Goal: Information Seeking & Learning: Find specific page/section

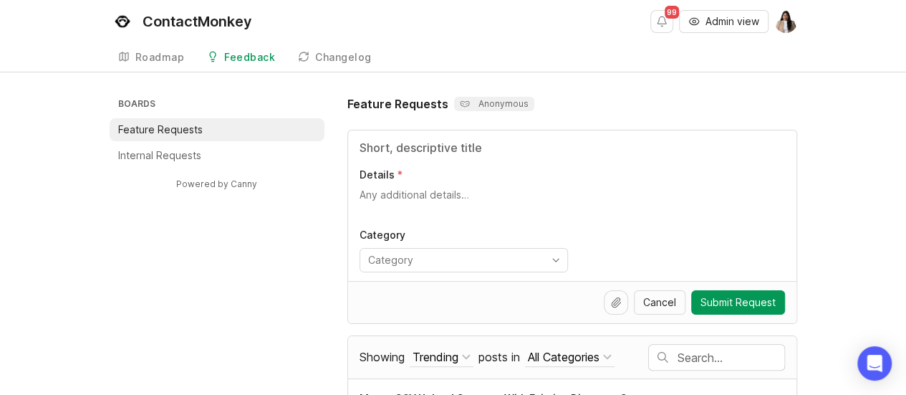
click at [206, 155] on li "Internal Requests" at bounding box center [217, 155] width 215 height 23
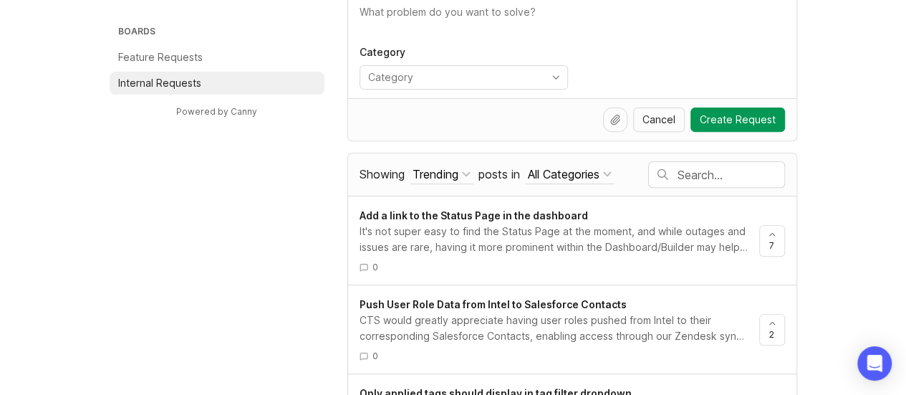
scroll to position [216, 0]
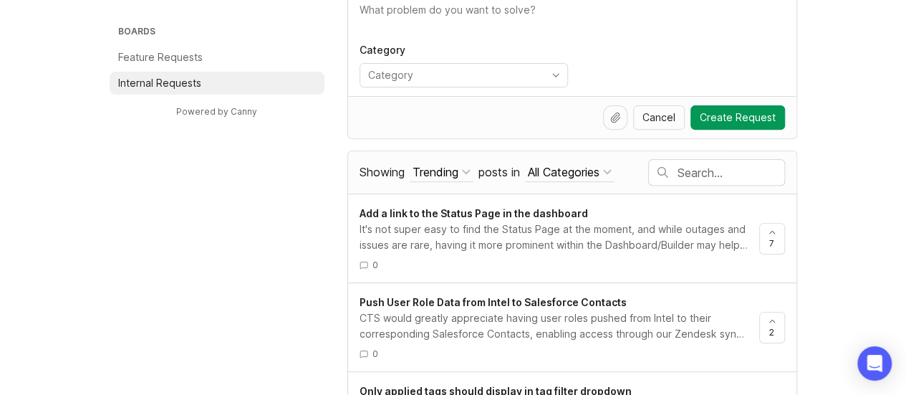
click at [682, 173] on input "text" at bounding box center [731, 173] width 107 height 16
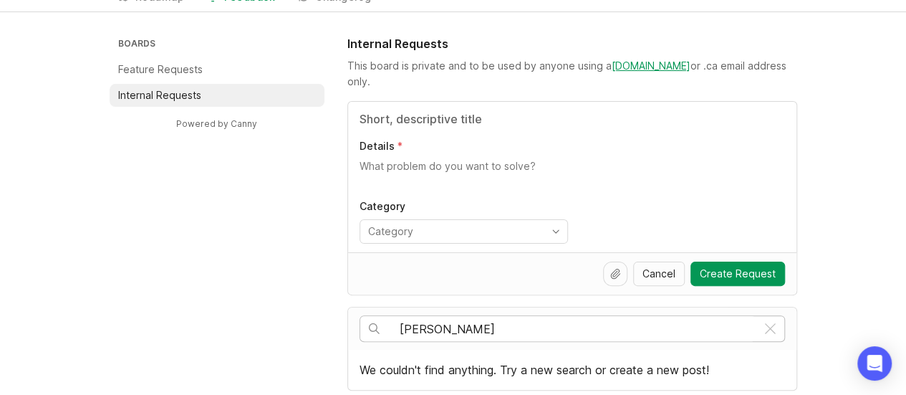
scroll to position [216, 0]
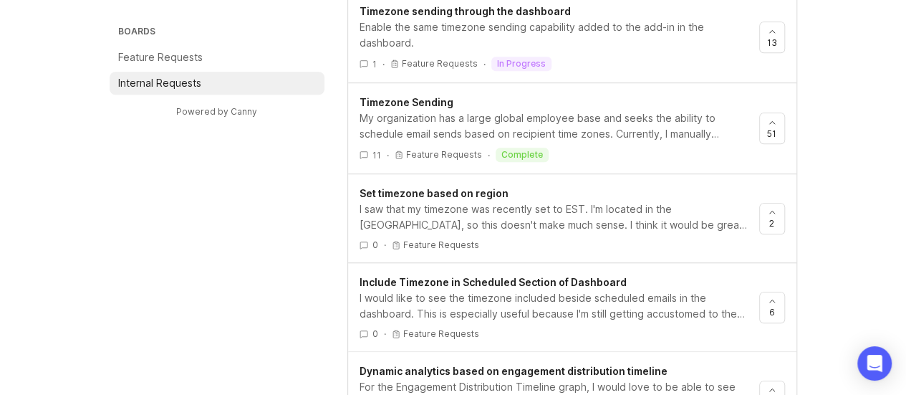
scroll to position [556, 0]
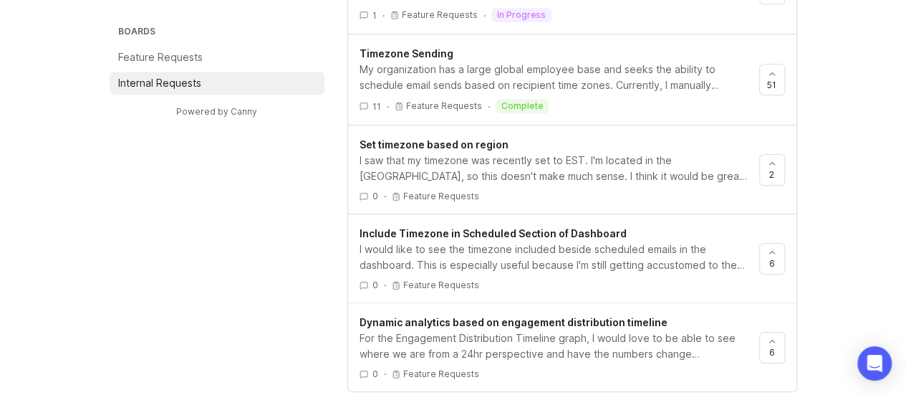
type input "timezone"
click at [682, 173] on div "I saw that my timezone was recently set to EST. I'm located in the [GEOGRAPHIC_…" at bounding box center [554, 169] width 388 height 32
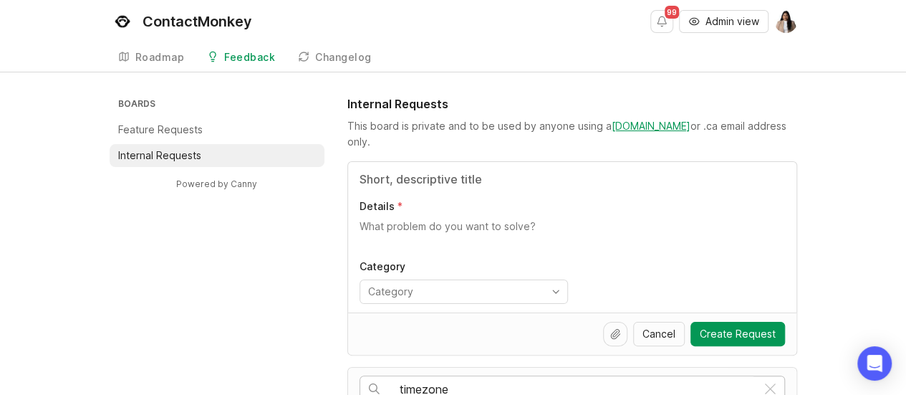
click at [424, 171] on input "Title" at bounding box center [573, 179] width 426 height 17
click at [418, 284] on input "toggle menu" at bounding box center [455, 292] width 175 height 16
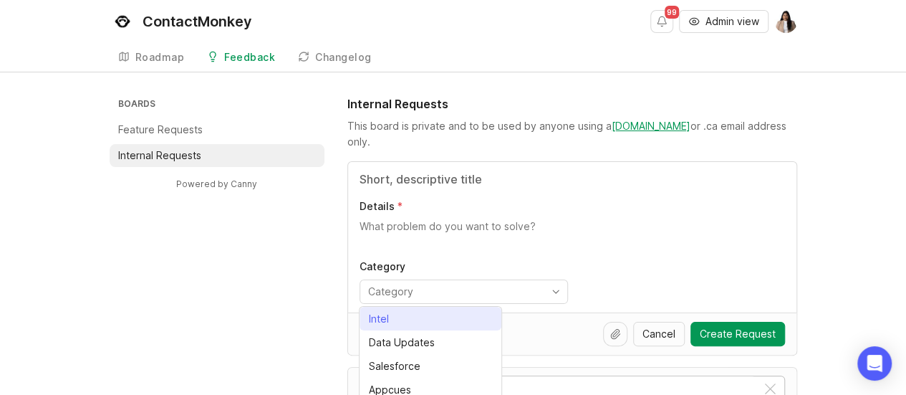
click at [403, 320] on li "Intel" at bounding box center [431, 319] width 142 height 24
type input "Intel"
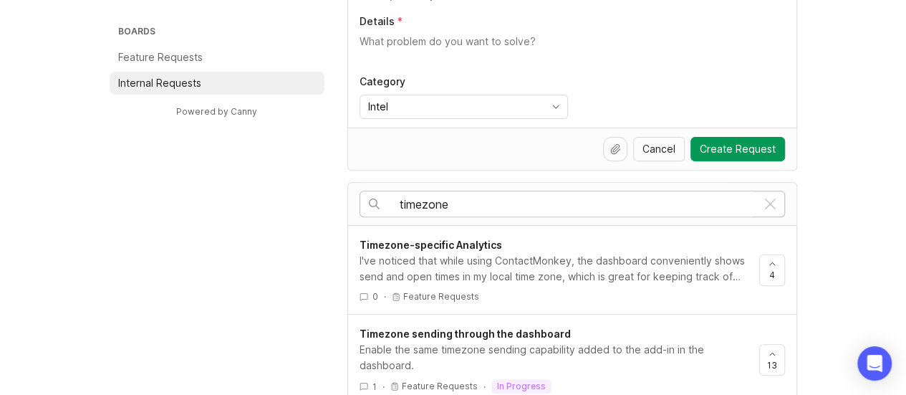
scroll to position [186, 0]
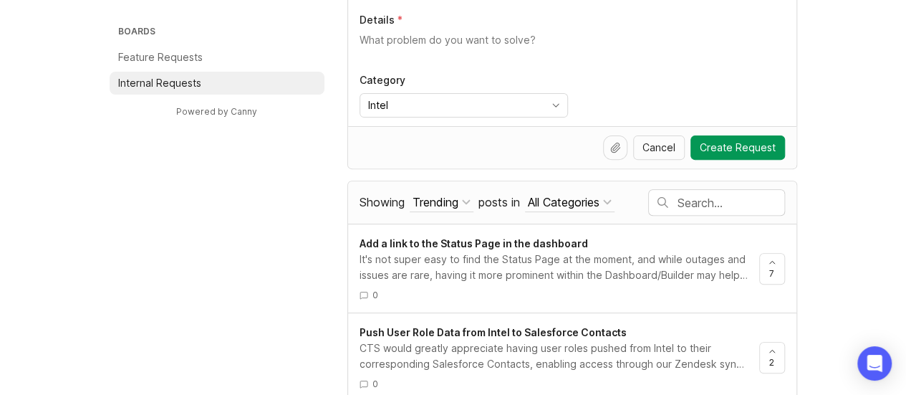
click at [573, 194] on div "All Categories" at bounding box center [564, 202] width 72 height 16
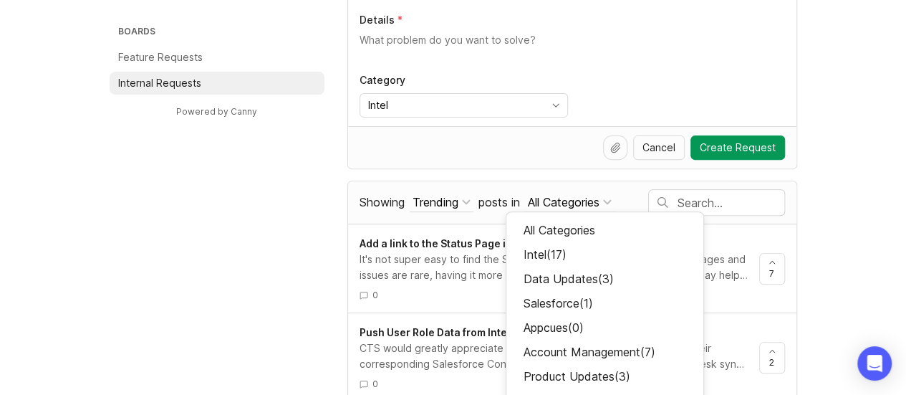
click at [562, 246] on div "Intel ( 17 )" at bounding box center [605, 254] width 197 height 24
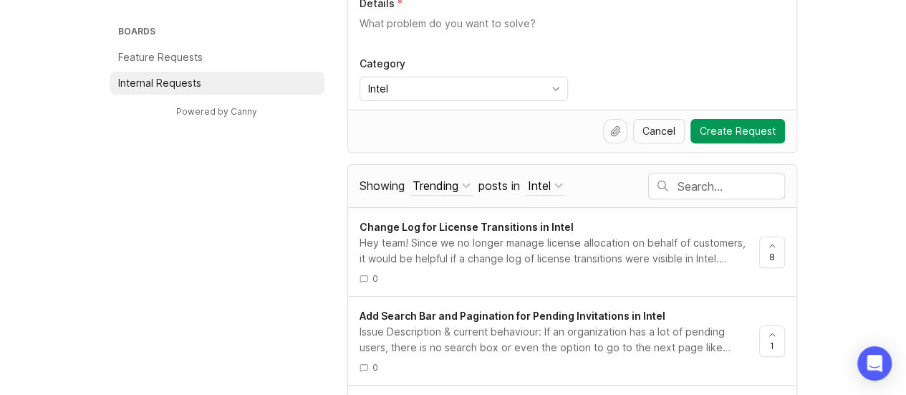
scroll to position [208, 0]
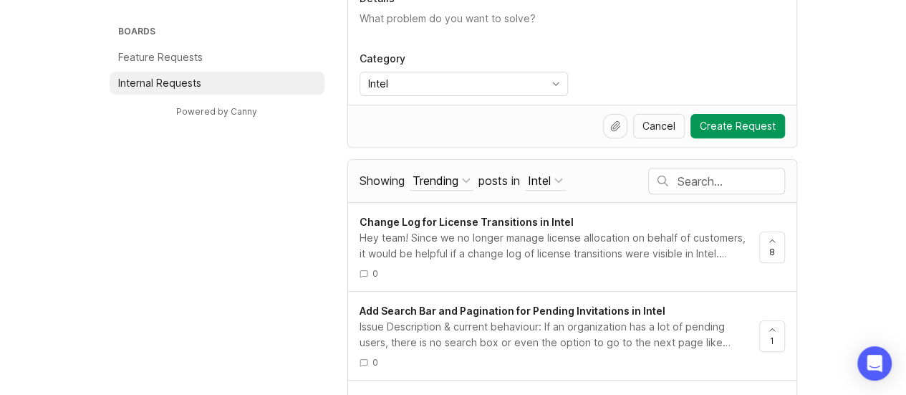
click at [691, 183] on input "text" at bounding box center [731, 181] width 107 height 16
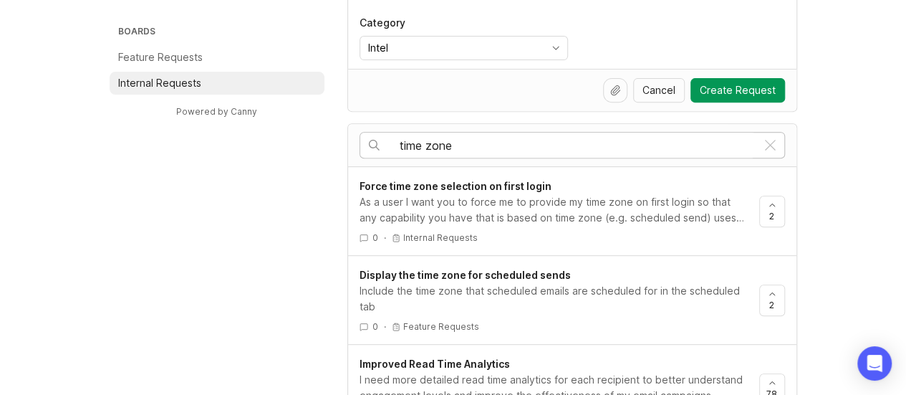
scroll to position [245, 0]
type input "time zone"
click at [770, 304] on span "2" at bounding box center [772, 303] width 5 height 12
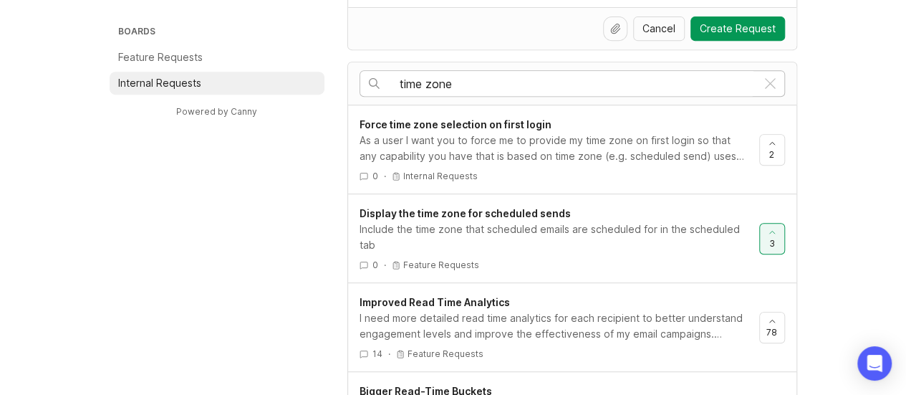
scroll to position [295, 0]
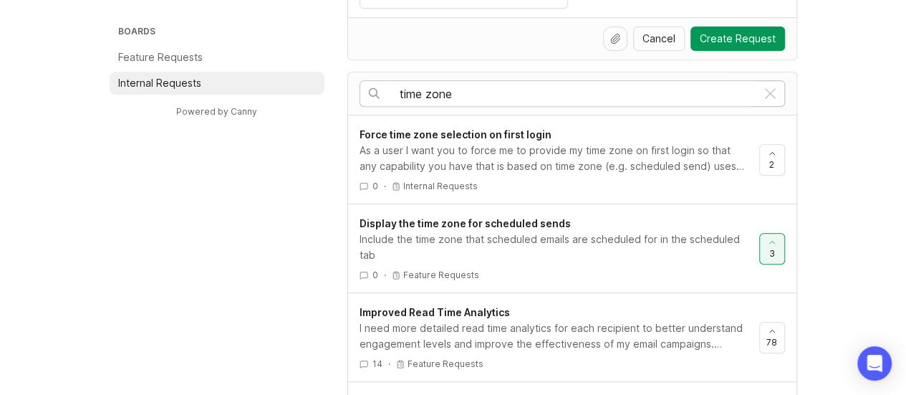
click at [645, 161] on div "As a user I want you to force me to provide my time zone on first login so that…" at bounding box center [554, 159] width 388 height 32
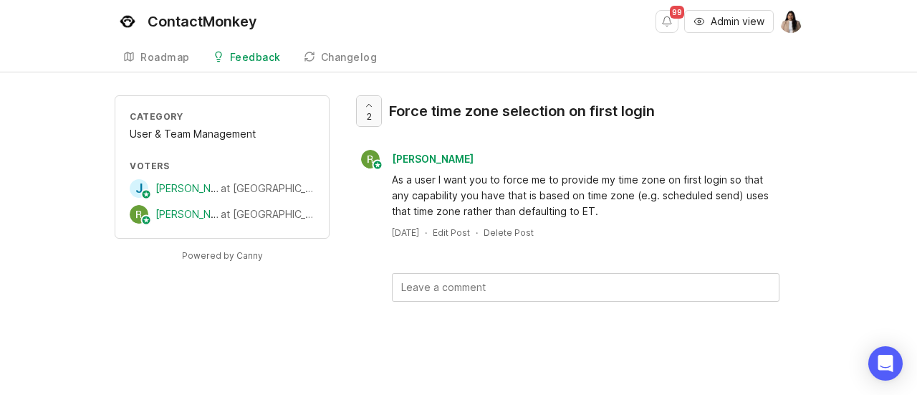
click at [365, 104] on icon at bounding box center [369, 105] width 10 height 10
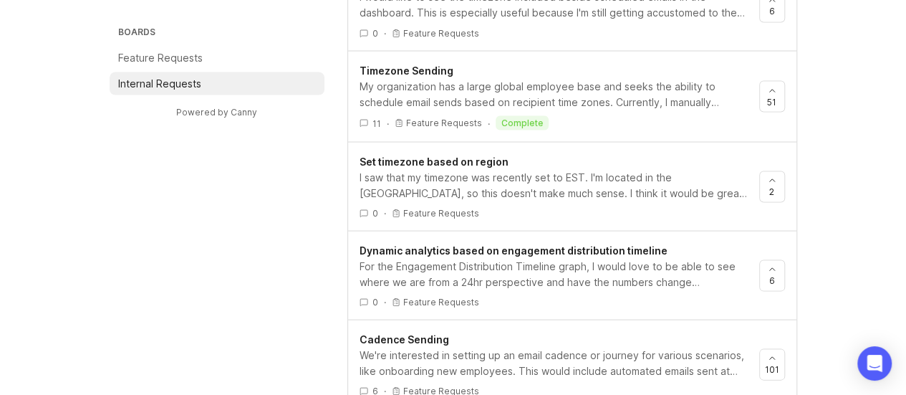
scroll to position [1338, 0]
